Goal: Information Seeking & Learning: Learn about a topic

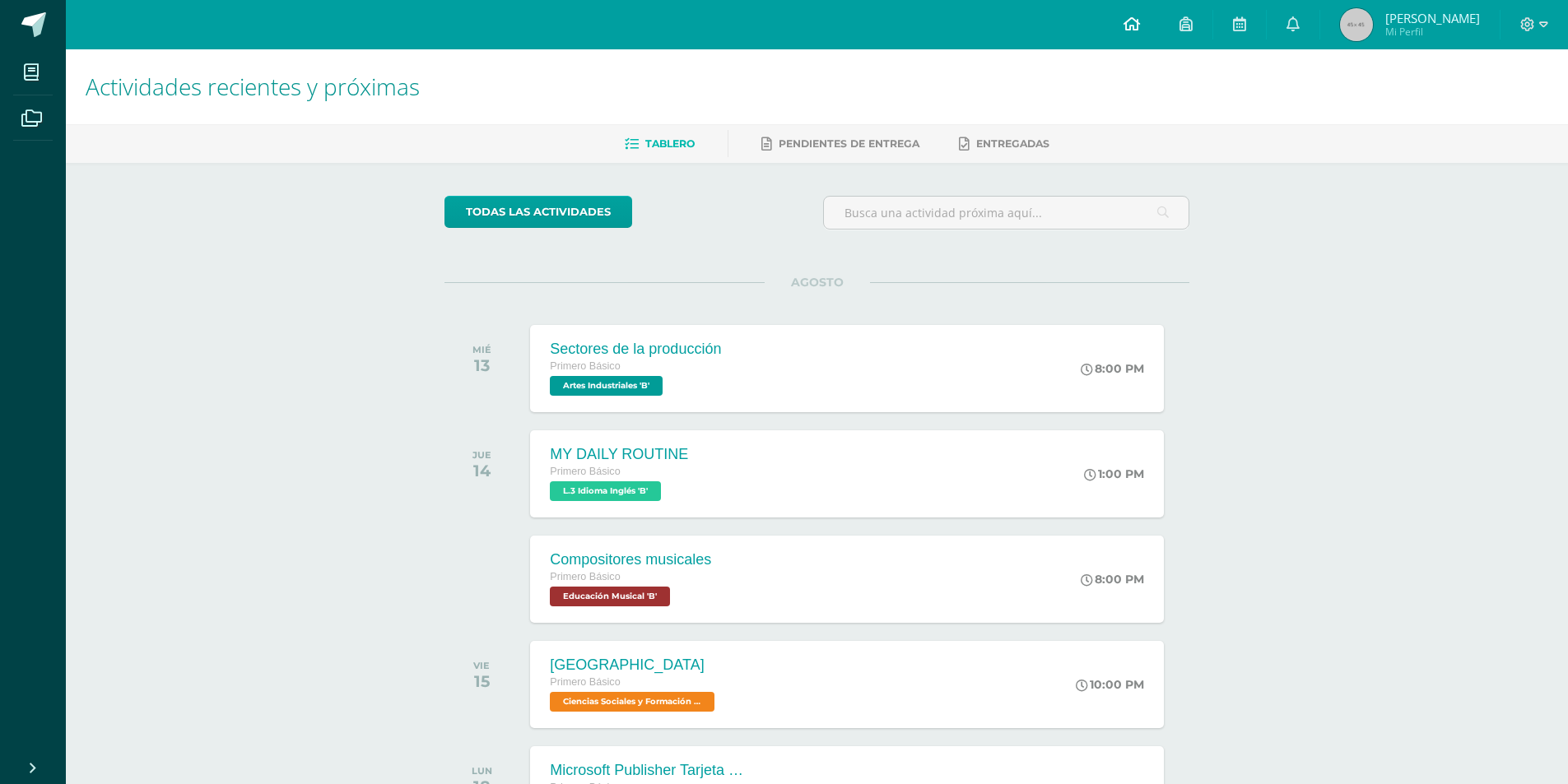
click at [1144, 24] on link at bounding box center [1131, 24] width 56 height 49
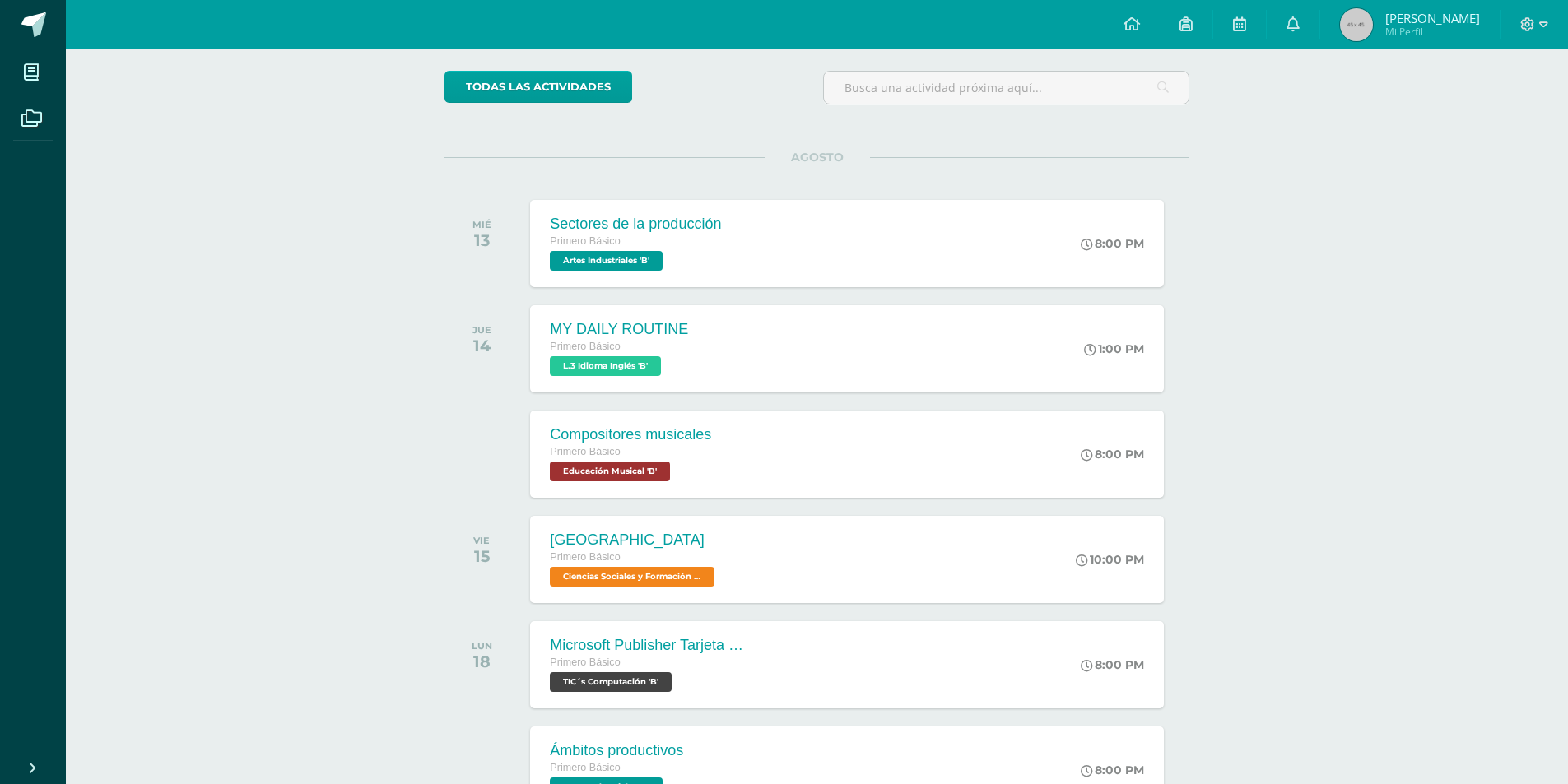
scroll to position [259, 0]
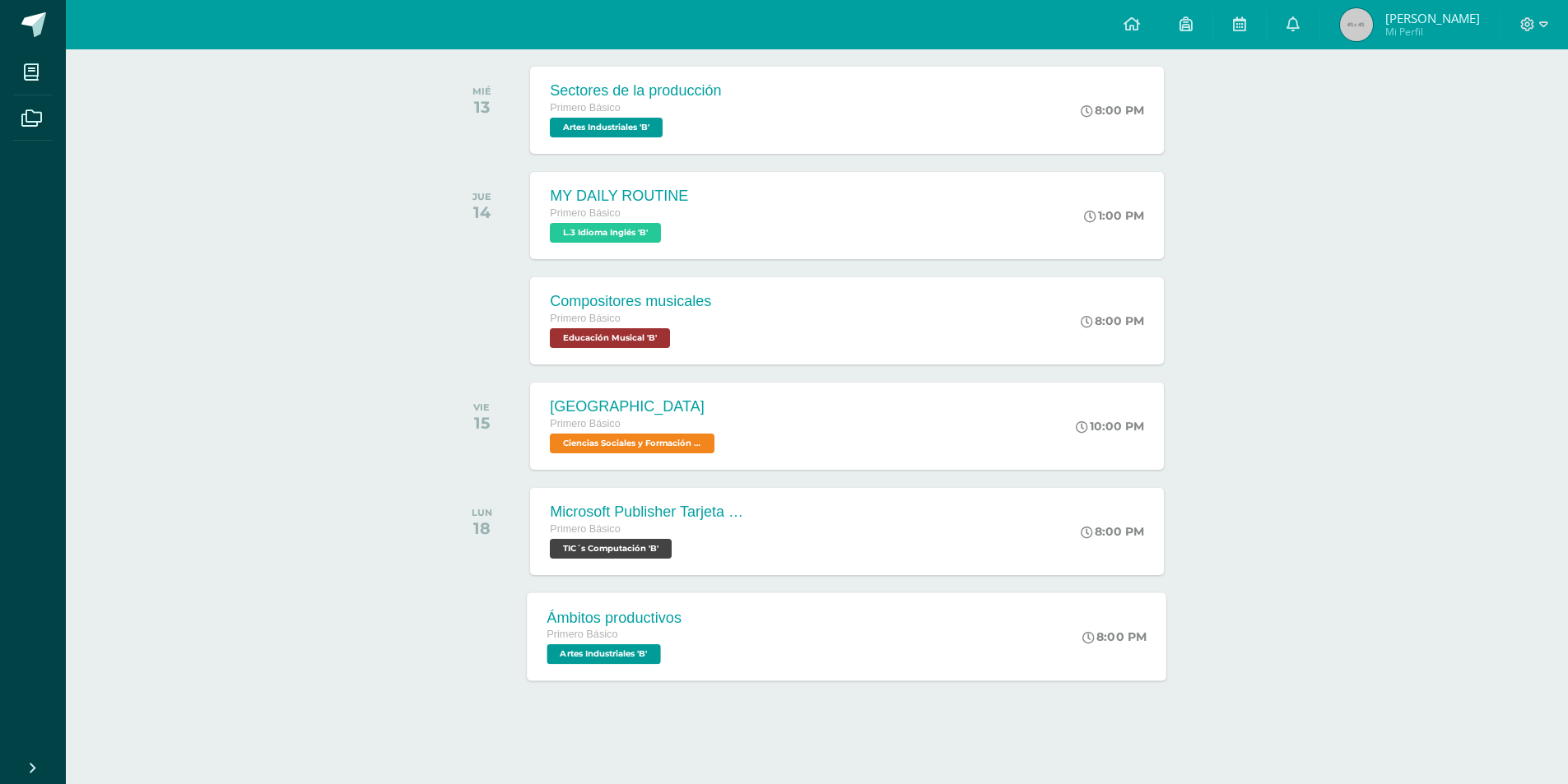
click at [643, 640] on div "Primero Básico" at bounding box center [614, 635] width 135 height 18
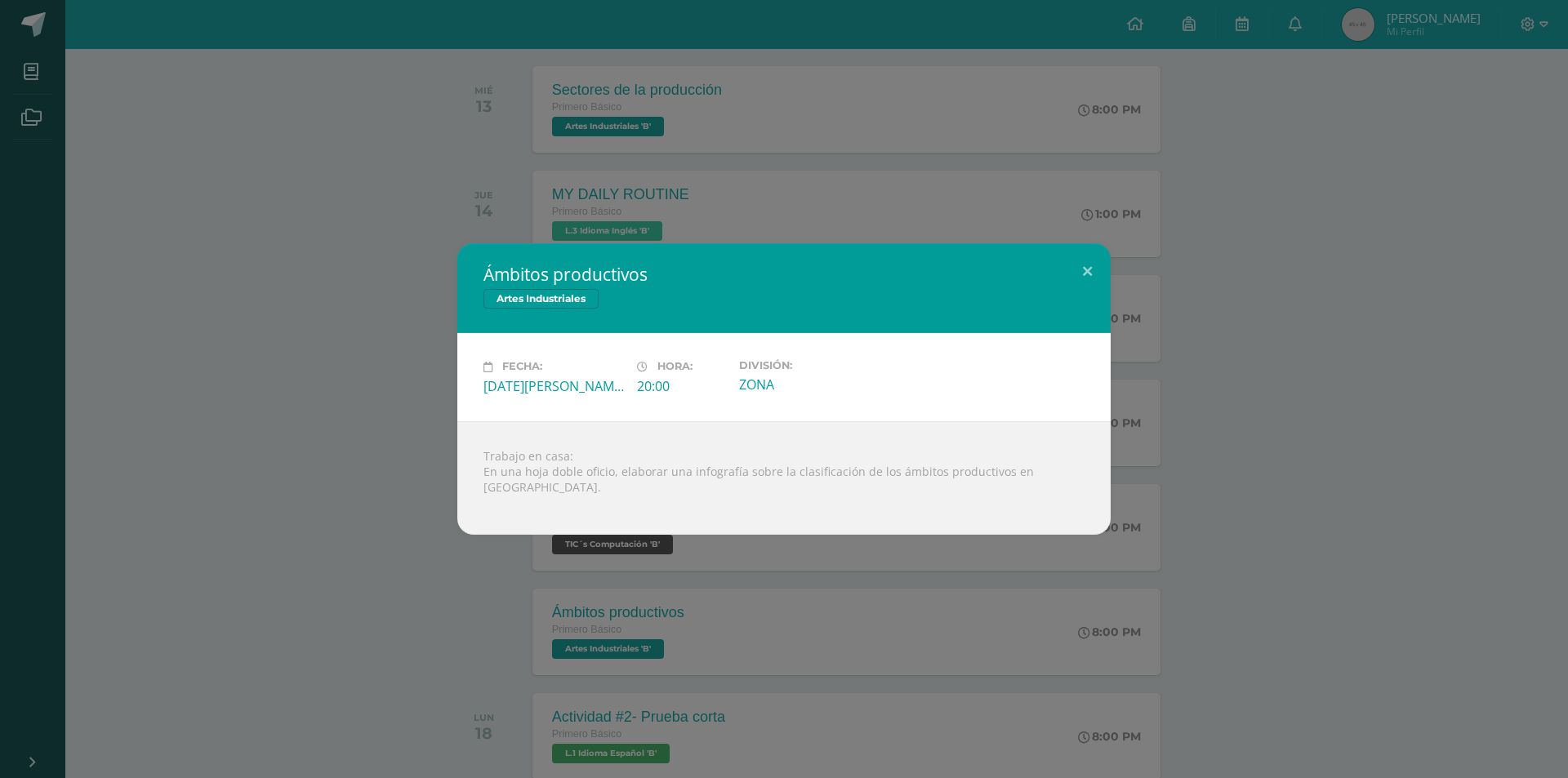
click at [479, 571] on div "Ámbitos productivos Artes Industriales Fecha: [DATE][PERSON_NAME] Hora: 20:00 D…" at bounding box center [784, 389] width 1568 height 778
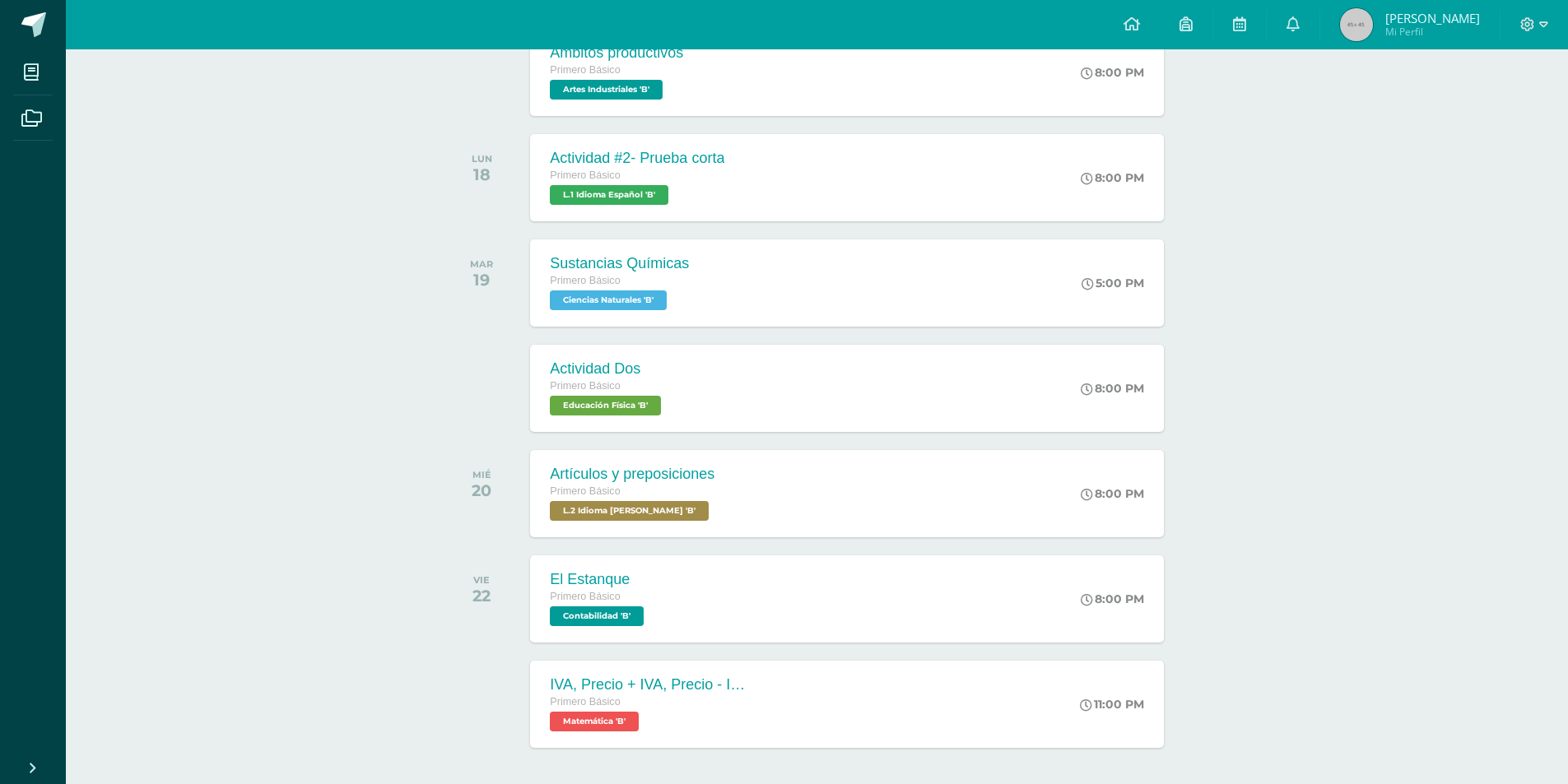
scroll to position [890, 0]
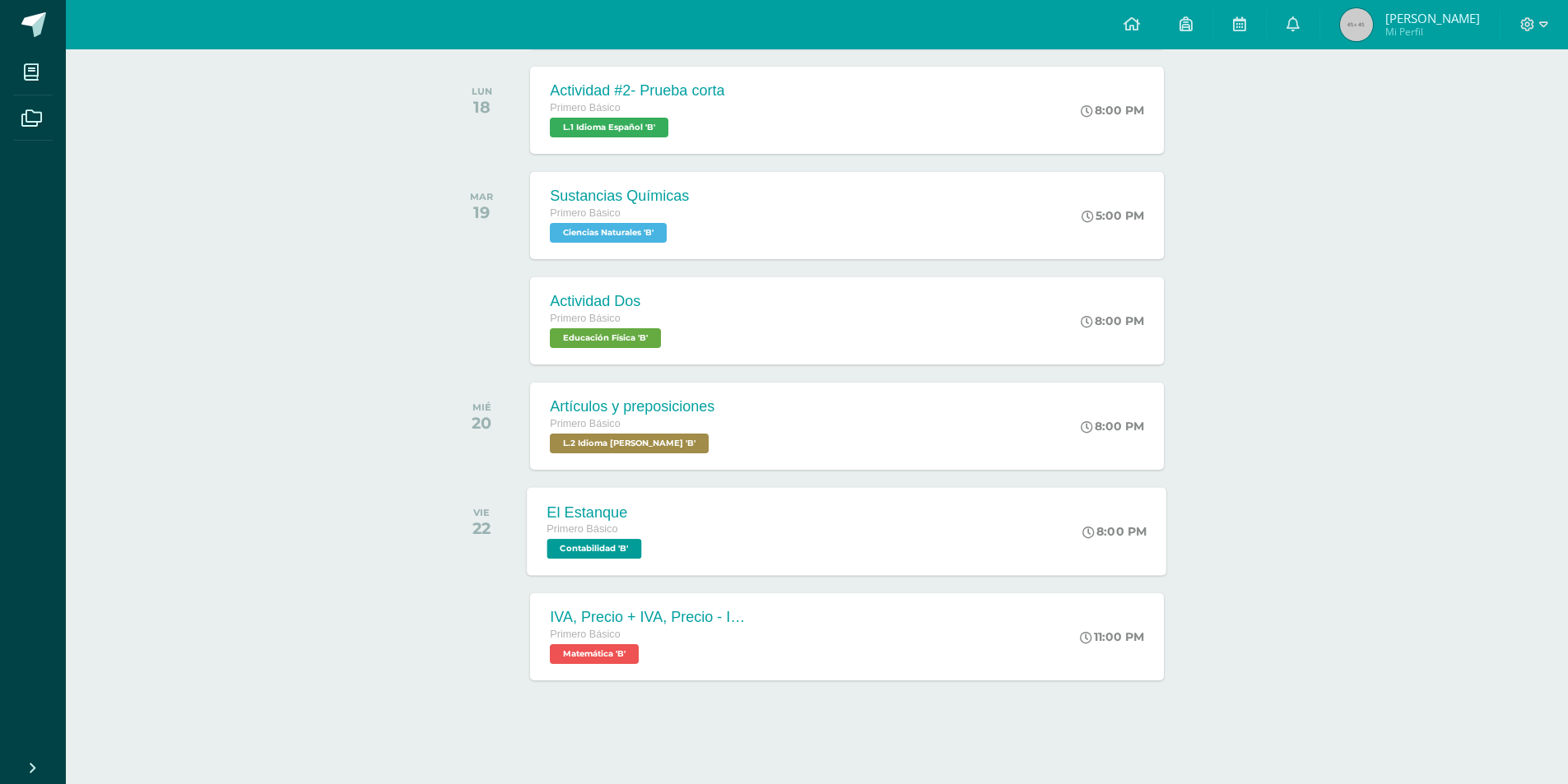
click at [630, 539] on span "Contabilidad 'B'" at bounding box center [594, 549] width 95 height 20
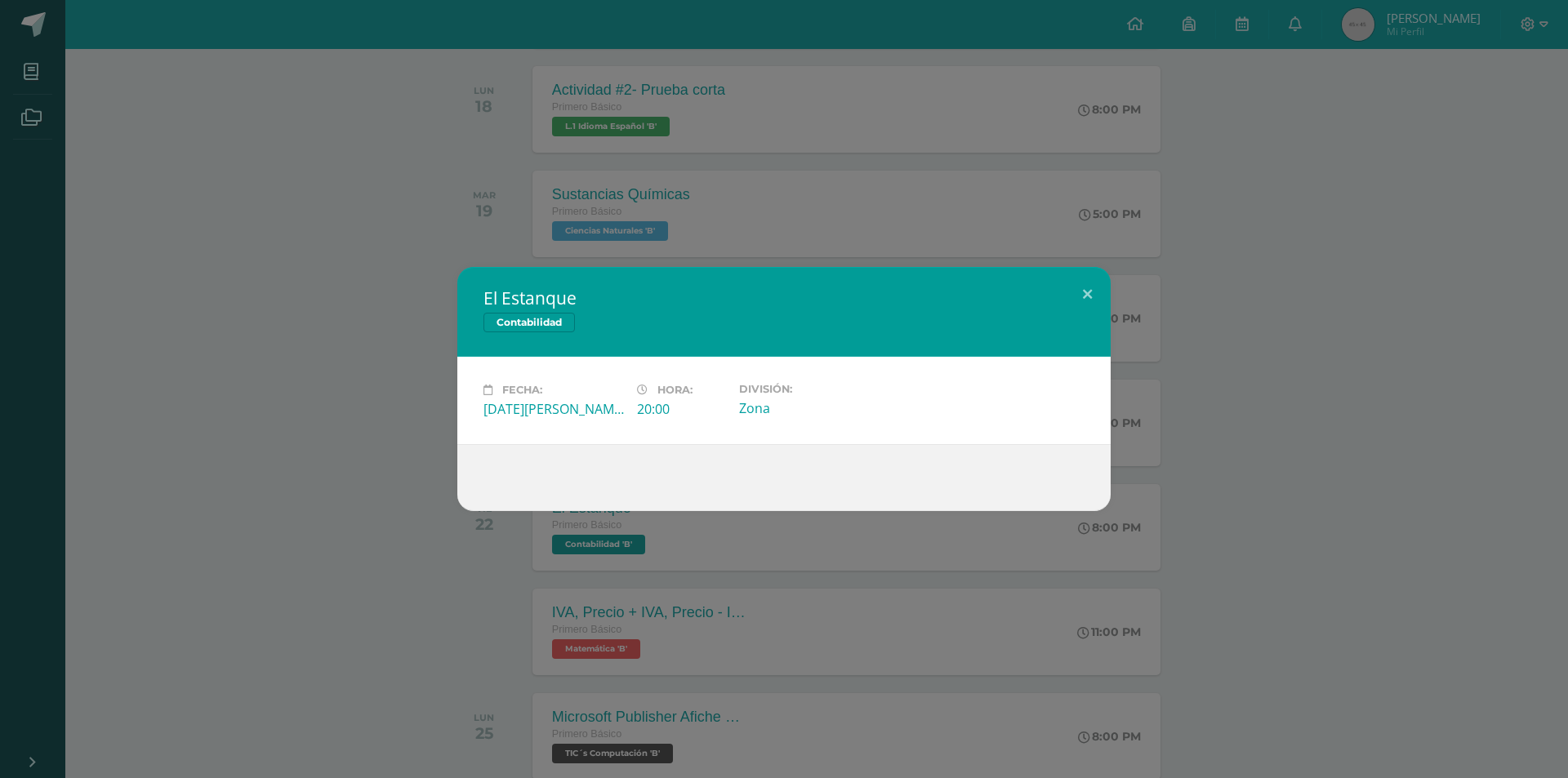
click at [445, 535] on div "El Estanque Contabilidad Fecha: Viernes 22 de Agosto Hora: 20:00 División: Zona" at bounding box center [784, 389] width 1568 height 778
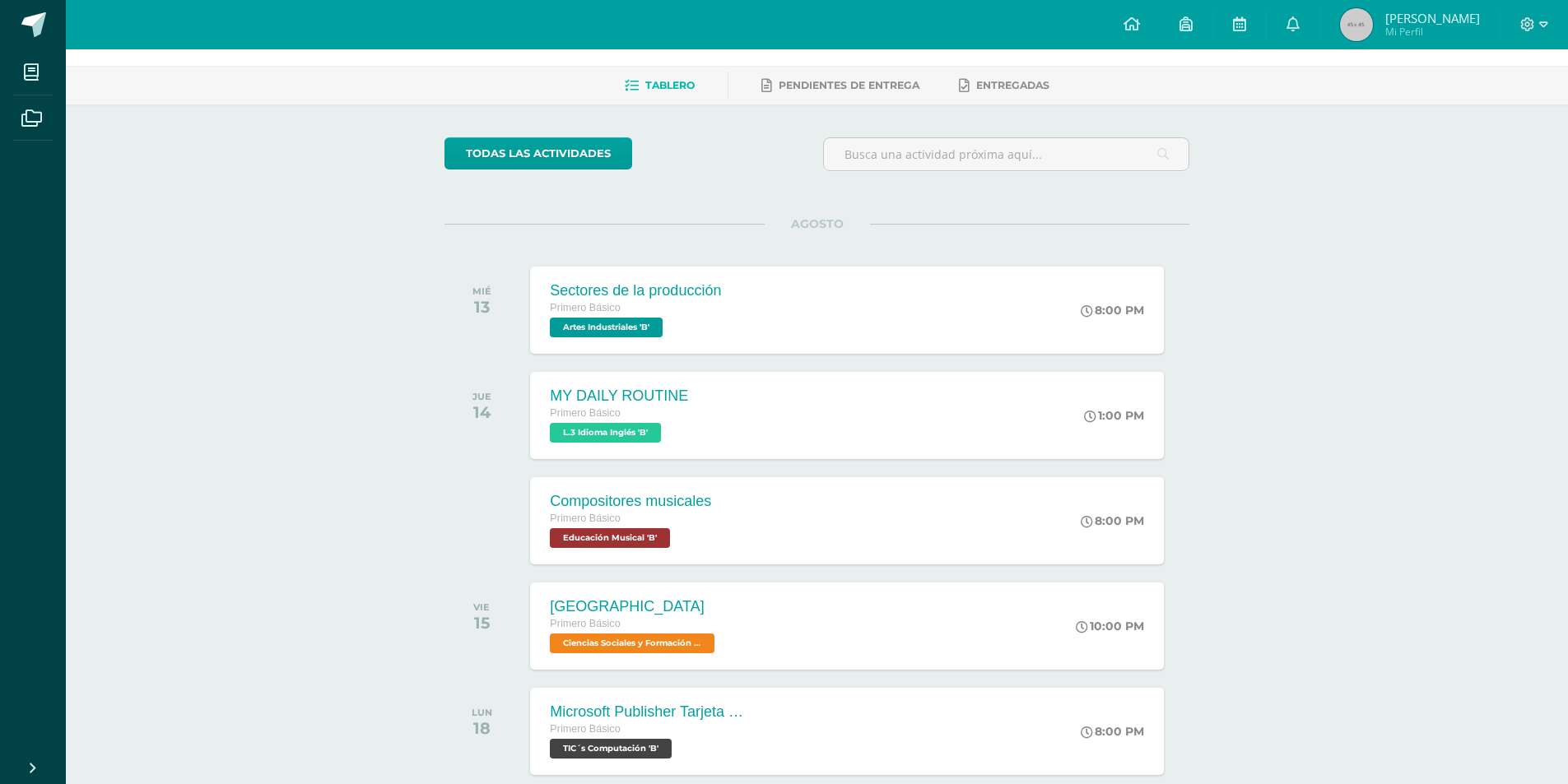
scroll to position [0, 0]
